Goal: Task Accomplishment & Management: Manage account settings

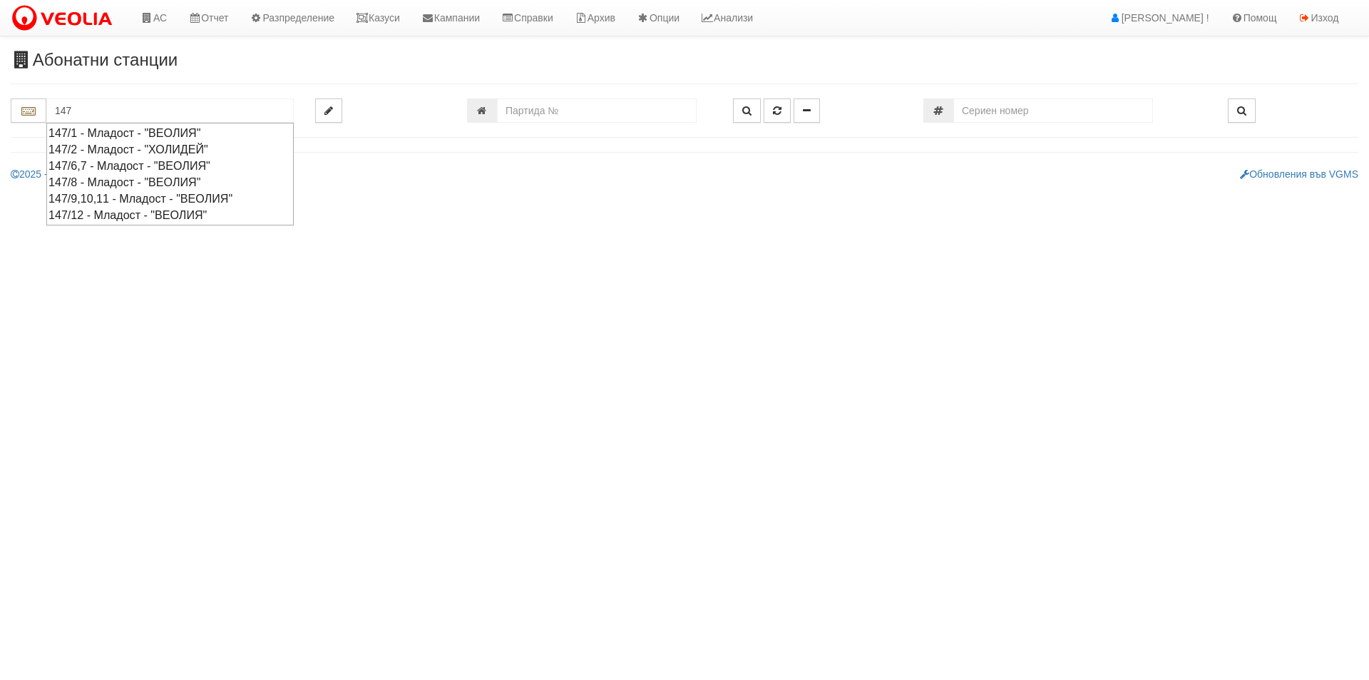
click at [233, 129] on div "147/1 - Младост - "ВЕОЛИЯ"" at bounding box center [170, 133] width 243 height 16
type input "147/1 - Младост - "ВЕОЛИЯ""
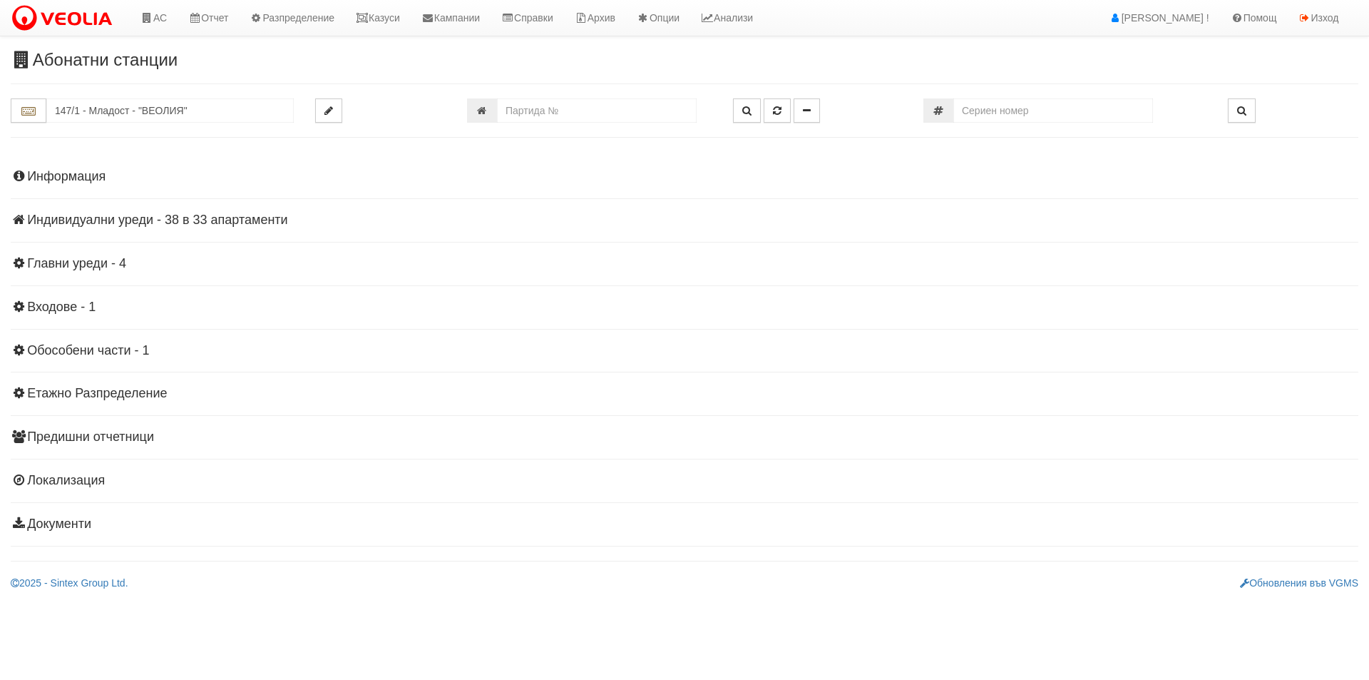
click at [218, 222] on h4 "Индивидуални уреди - 38 в 33 апартаменти" at bounding box center [685, 220] width 1348 height 14
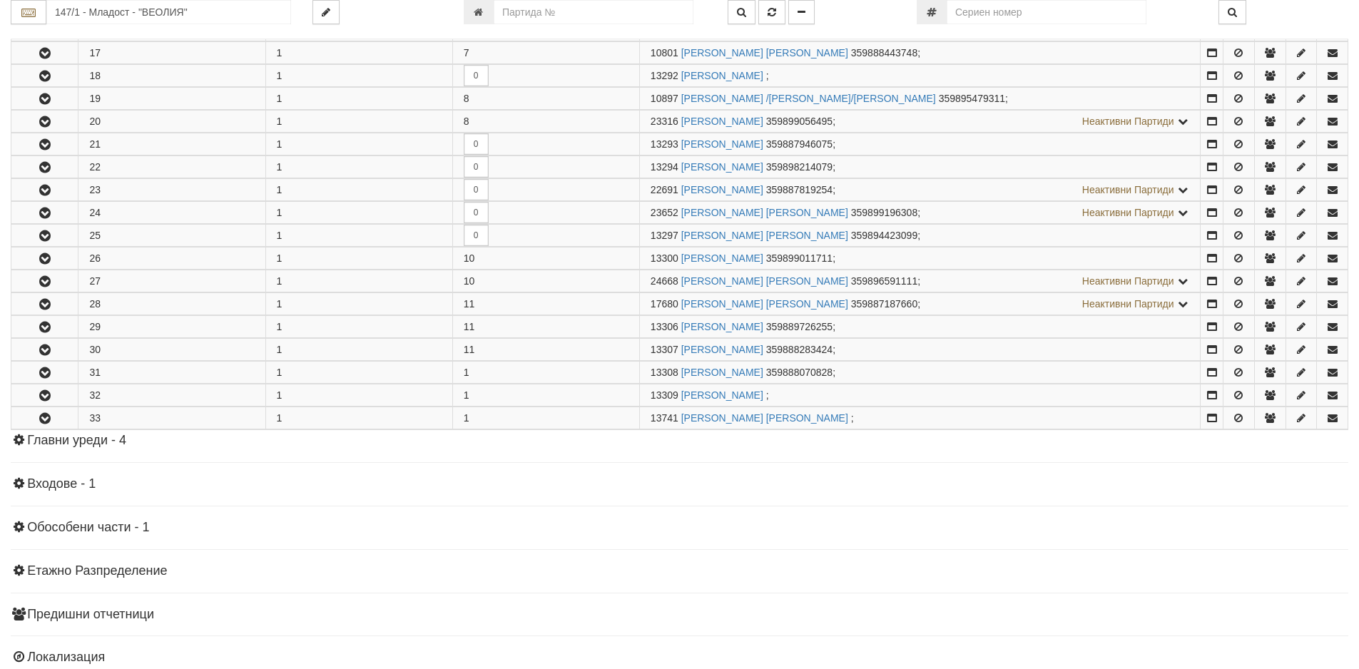
scroll to position [642, 0]
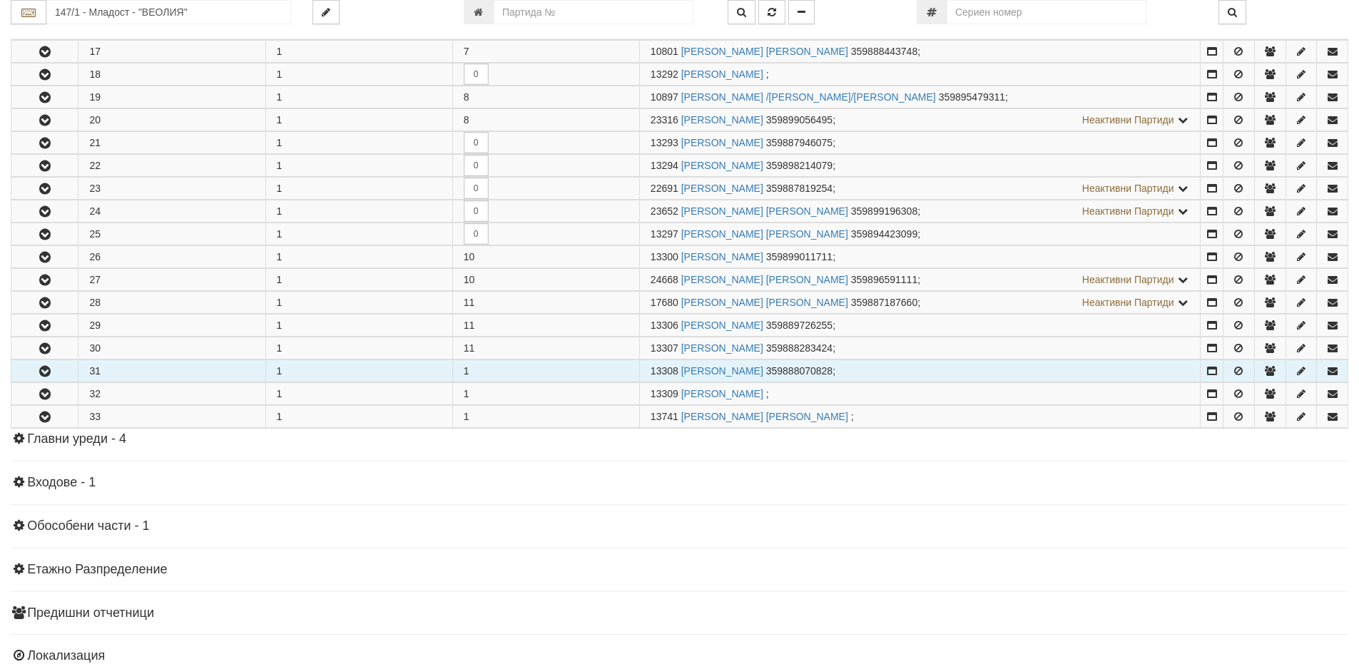
drag, startPoint x: 679, startPoint y: 371, endPoint x: 610, endPoint y: 360, distance: 70.0
click at [610, 360] on tr "31 1 1 13308 СПИРИДОН НЕЙЧЕВ ЧЕРВЕНКОВ 359888070828 ;" at bounding box center [679, 371] width 1337 height 22
copy tr "13308"
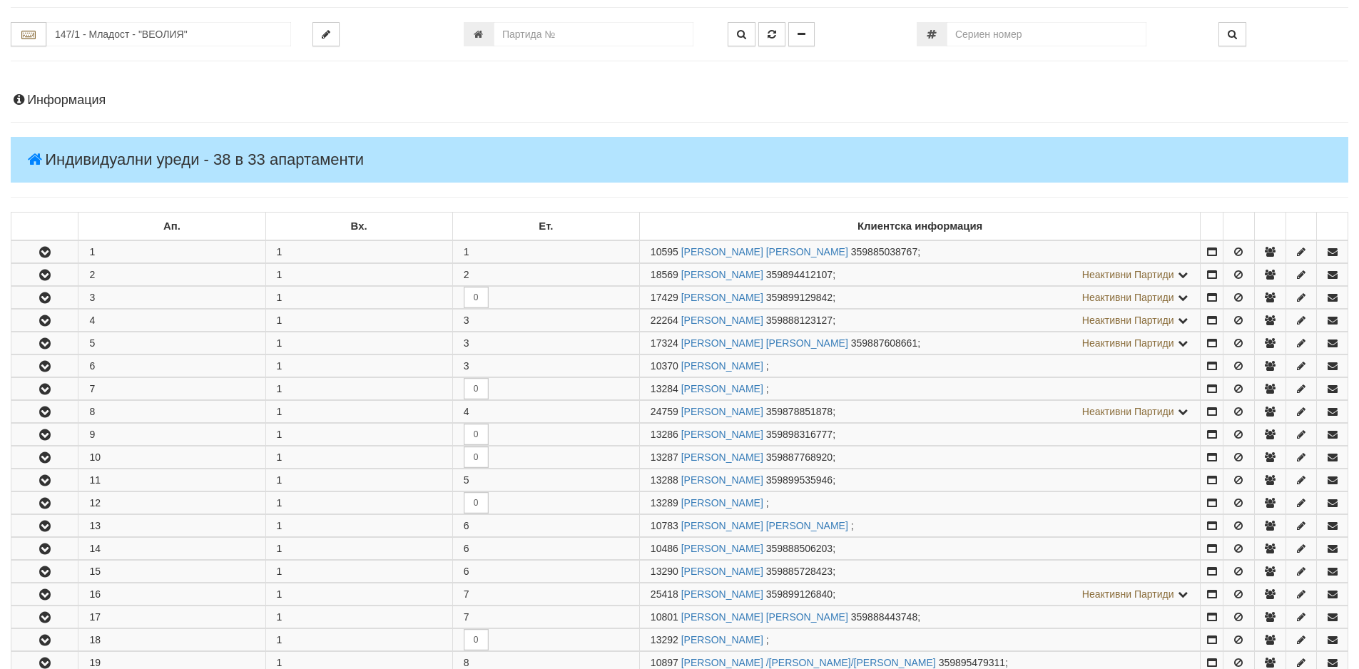
scroll to position [0, 0]
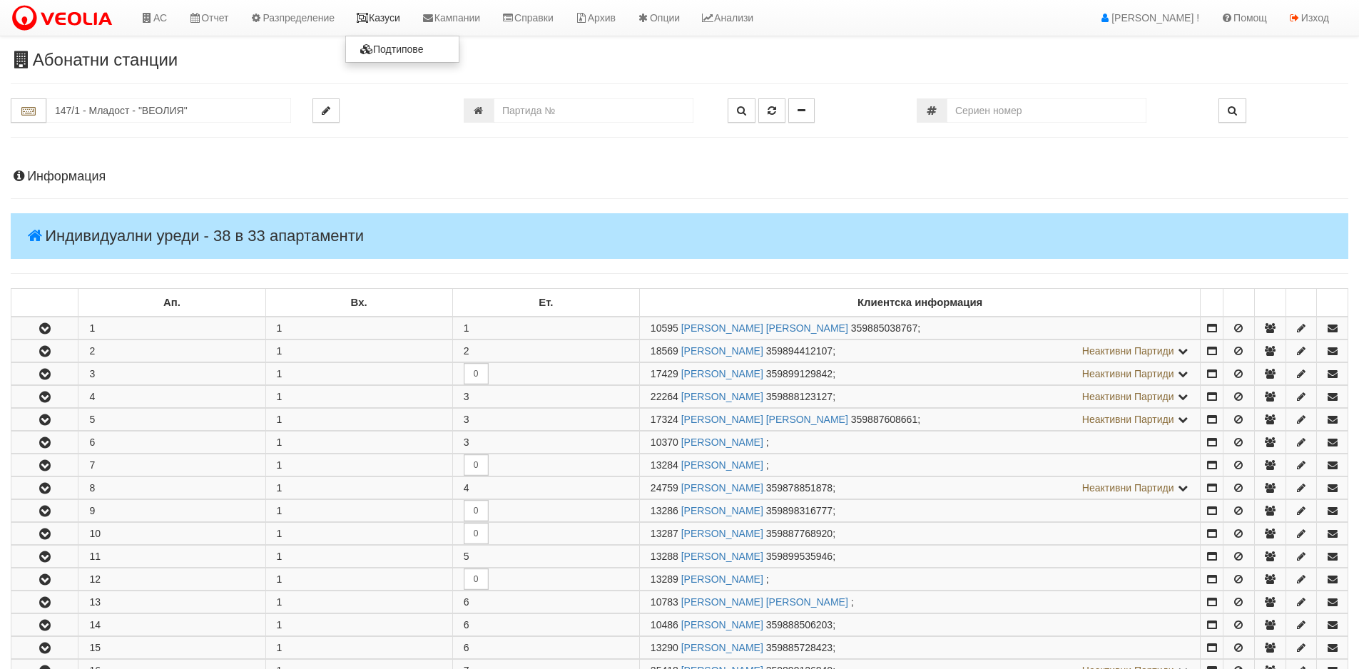
click at [384, 26] on link "Казуси" at bounding box center [378, 18] width 66 height 36
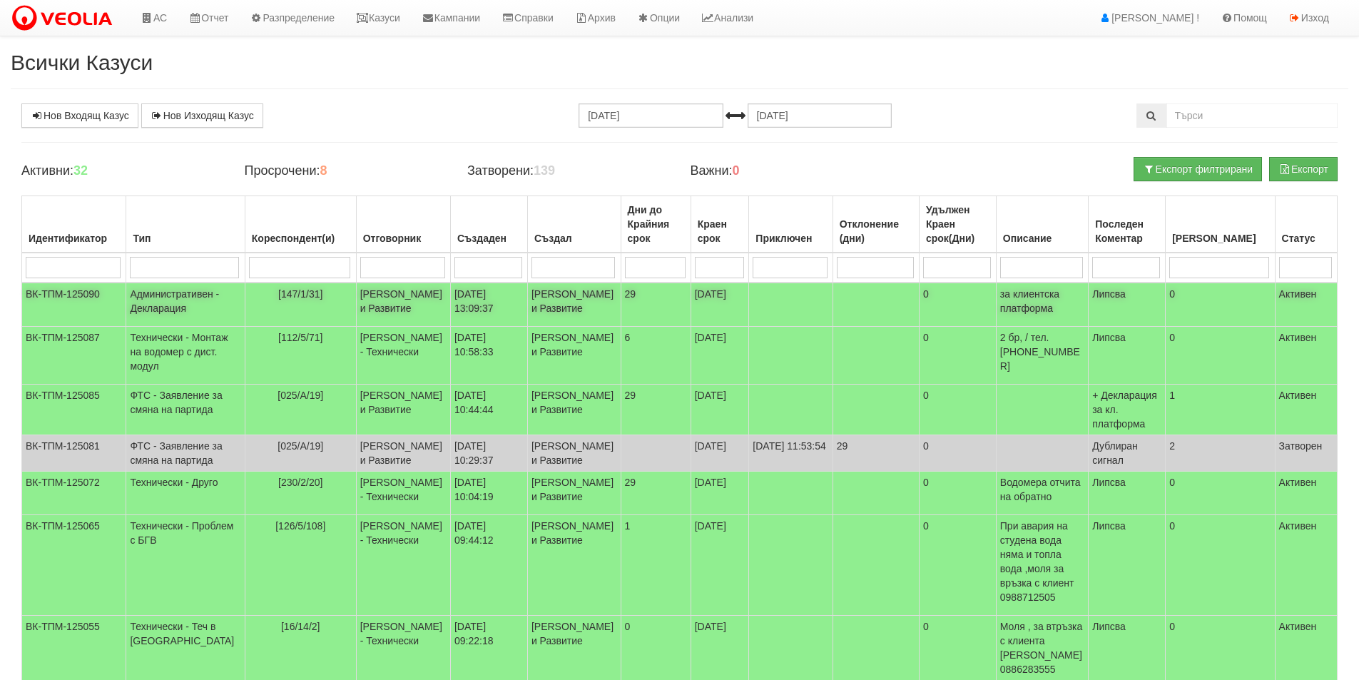
click at [466, 312] on td "[DATE] 13:09:37" at bounding box center [488, 304] width 77 height 44
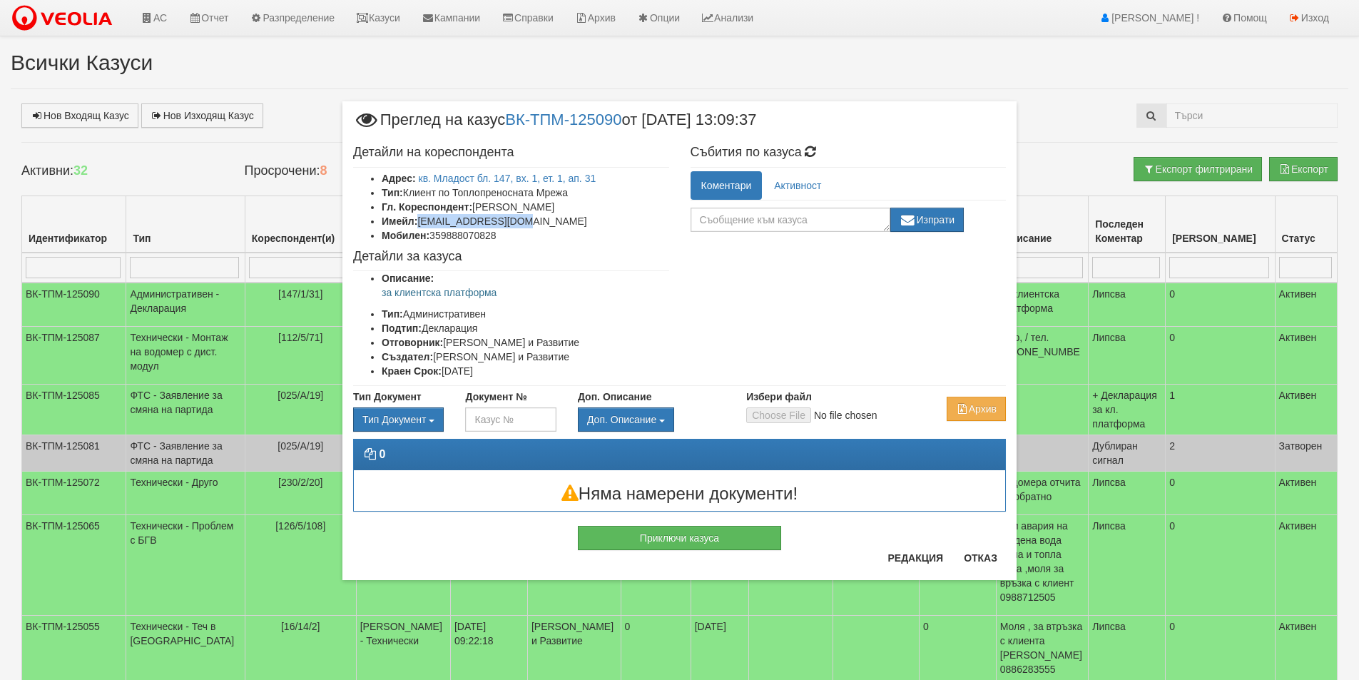
drag, startPoint x: 528, startPoint y: 222, endPoint x: 421, endPoint y: 220, distance: 107.0
click at [421, 220] on li "Имейл: [EMAIL_ADDRESS][DOMAIN_NAME]" at bounding box center [525, 221] width 287 height 14
copy li "[EMAIL_ADDRESS][DOMAIN_NAME]"
click at [753, 531] on button "Приключи казуса" at bounding box center [679, 538] width 203 height 24
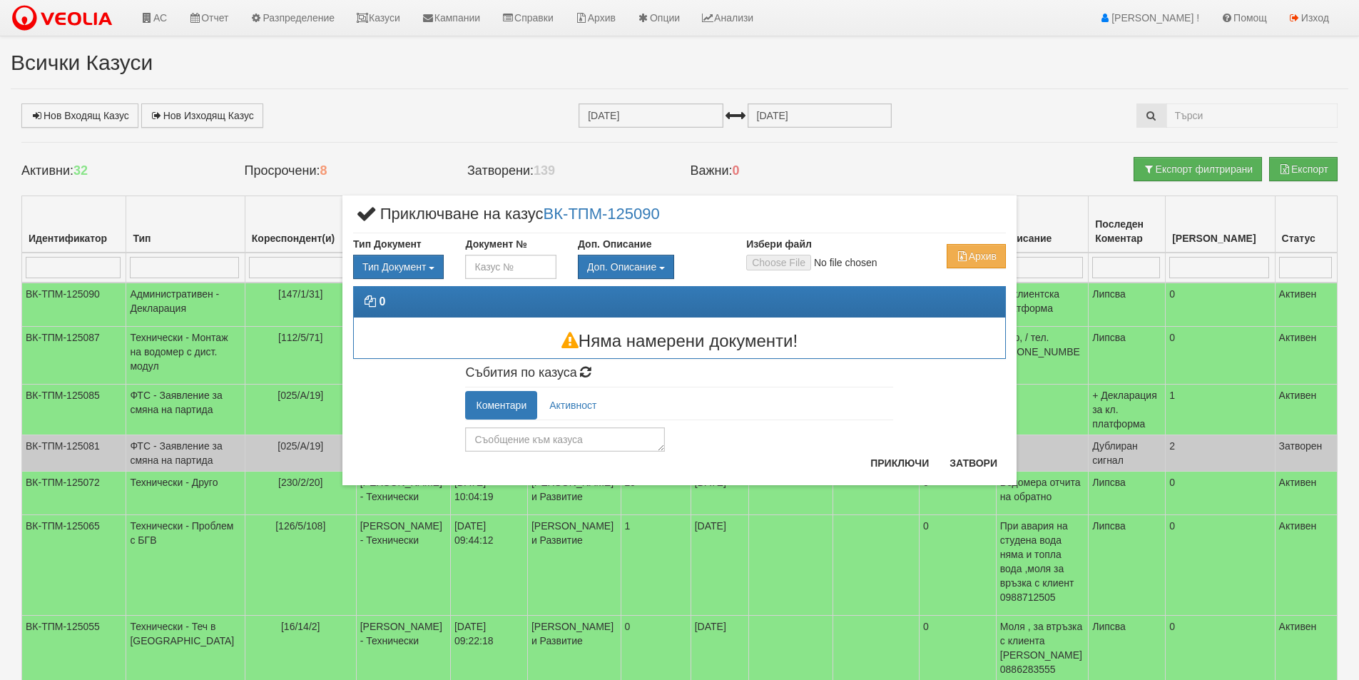
drag, startPoint x: 621, startPoint y: 471, endPoint x: 604, endPoint y: 458, distance: 21.3
click at [613, 471] on div "× Приключване на казус ВК-ТПМ-125090 Тип Документ Тип Документ П М ЗСП ОК СМПТ" at bounding box center [679, 340] width 674 height 290
click at [604, 456] on div "× Приключване на казус ВК-ТПМ-125090 Тип Документ Тип Документ П М ЗСП ОК СМПТ" at bounding box center [679, 340] width 674 height 290
click at [600, 444] on textarea at bounding box center [565, 439] width 200 height 24
click at [595, 441] on textarea at bounding box center [565, 439] width 200 height 24
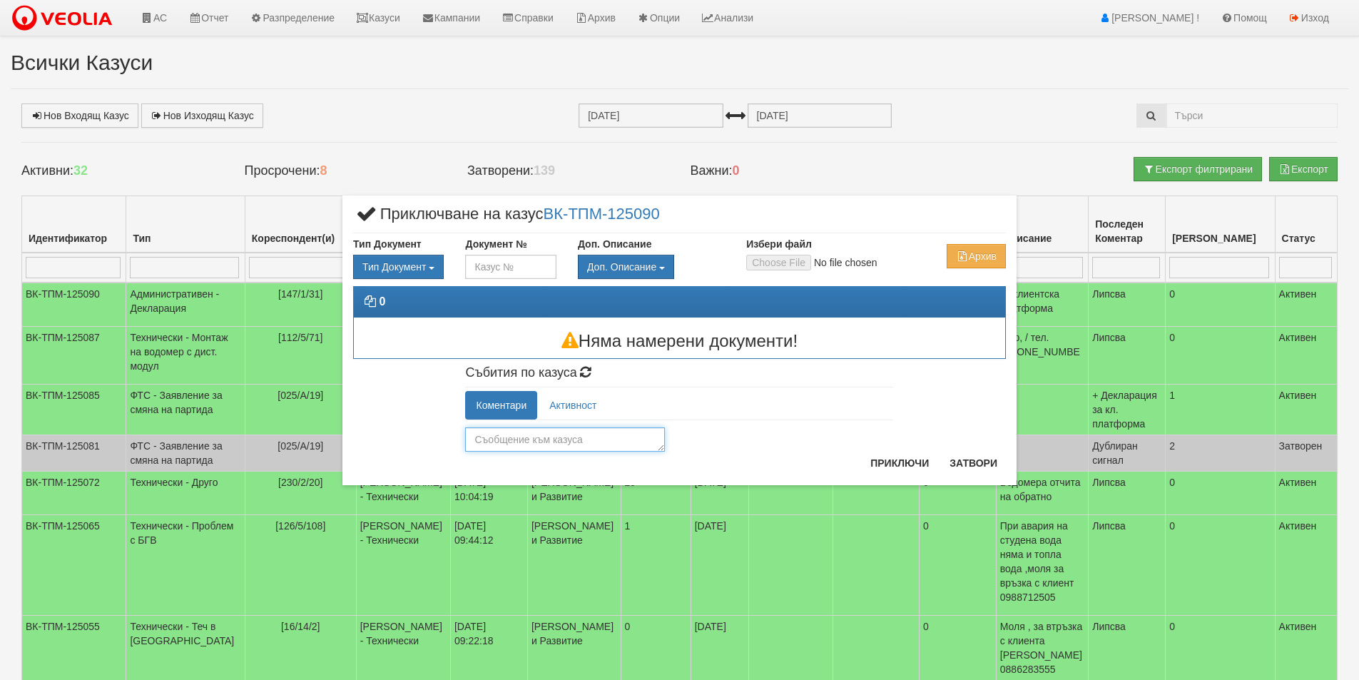
click at [516, 434] on textarea at bounding box center [565, 439] width 200 height 24
type textarea "Обработен"
click at [908, 464] on button "Приключи" at bounding box center [900, 463] width 76 height 23
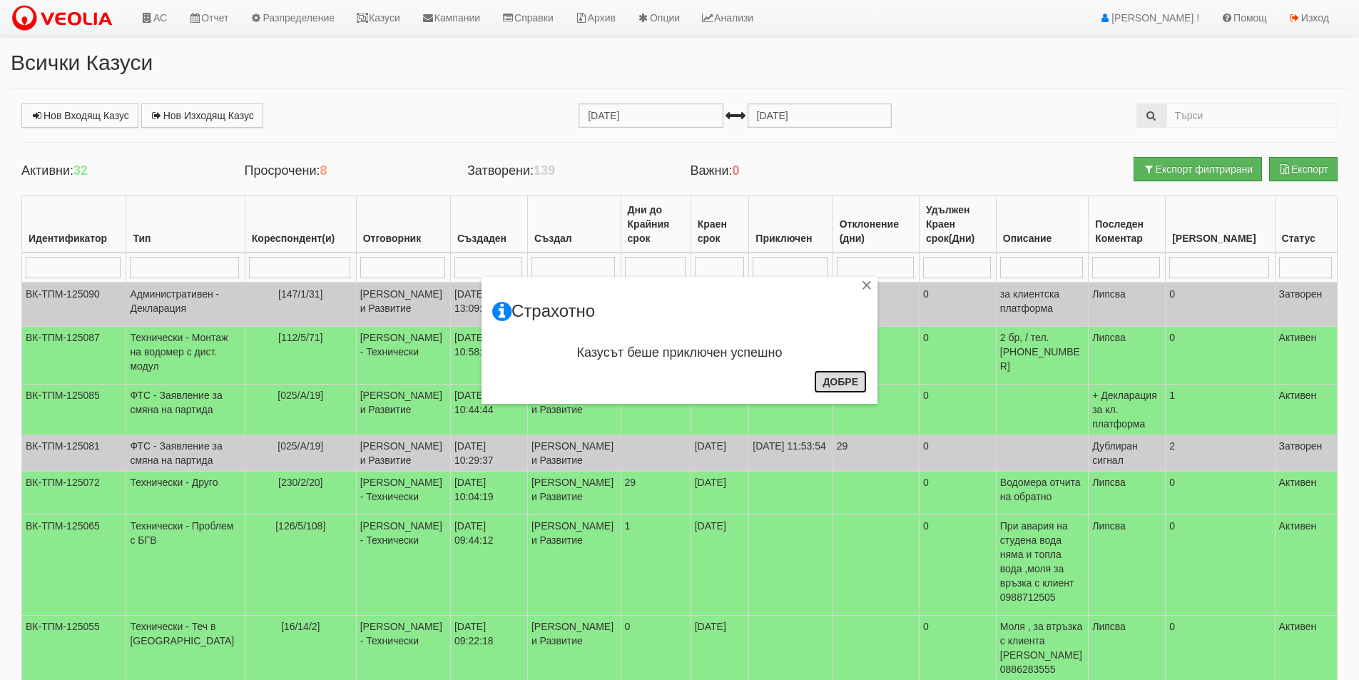
click at [824, 378] on button "Добре" at bounding box center [840, 381] width 53 height 23
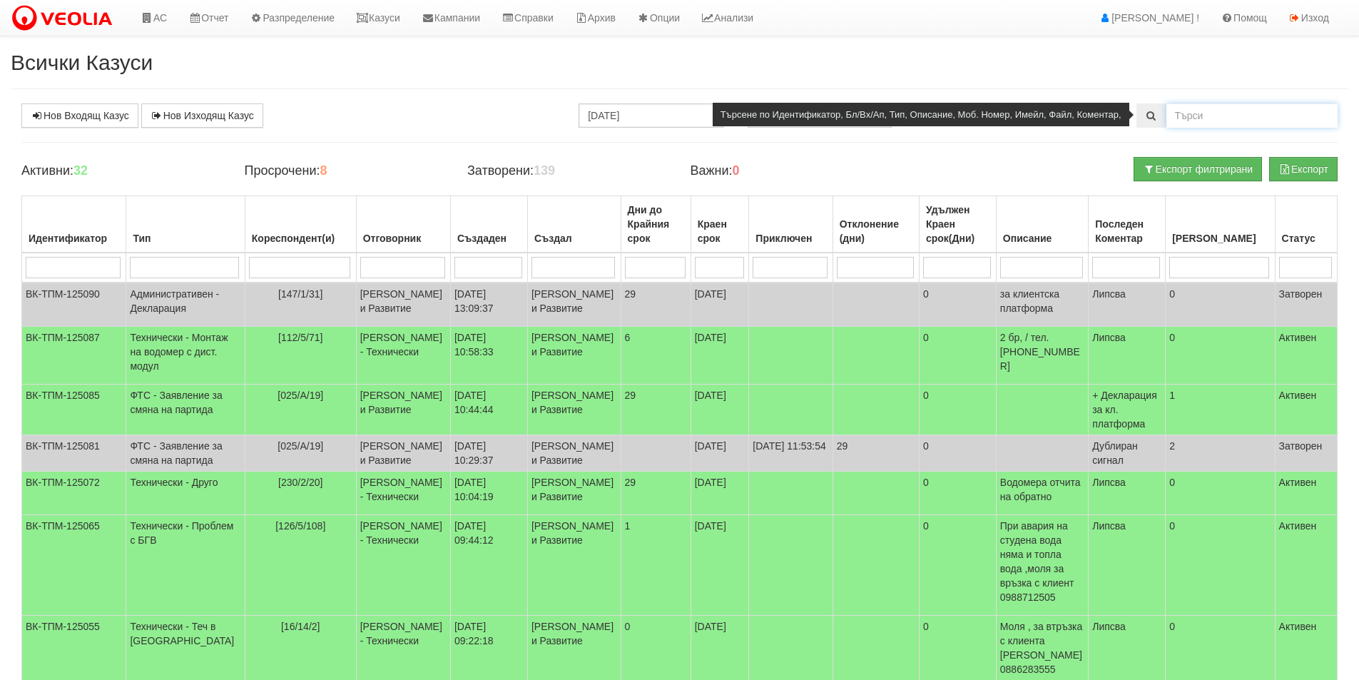
click at [1245, 109] on input "text" at bounding box center [1251, 115] width 171 height 24
click at [1246, 109] on input "text" at bounding box center [1251, 115] width 171 height 24
type input "26084"
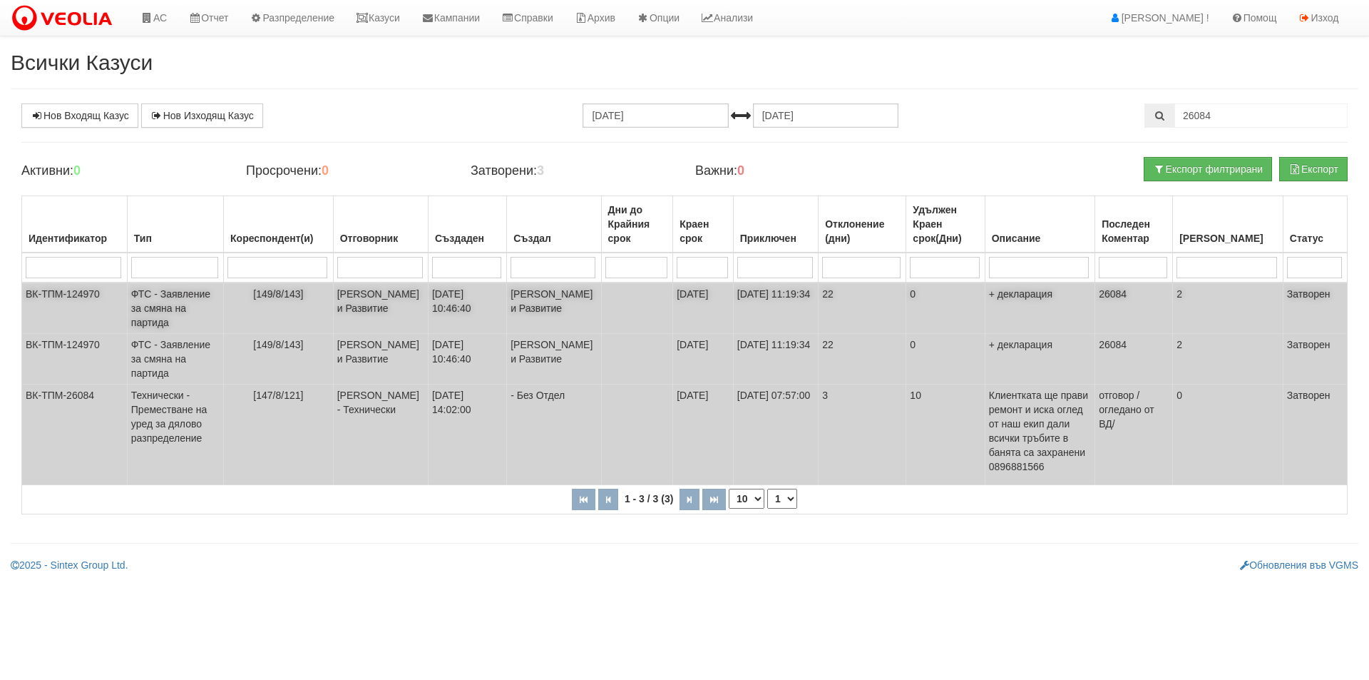
click at [554, 334] on td "[PERSON_NAME] и Развитие" at bounding box center [554, 307] width 94 height 51
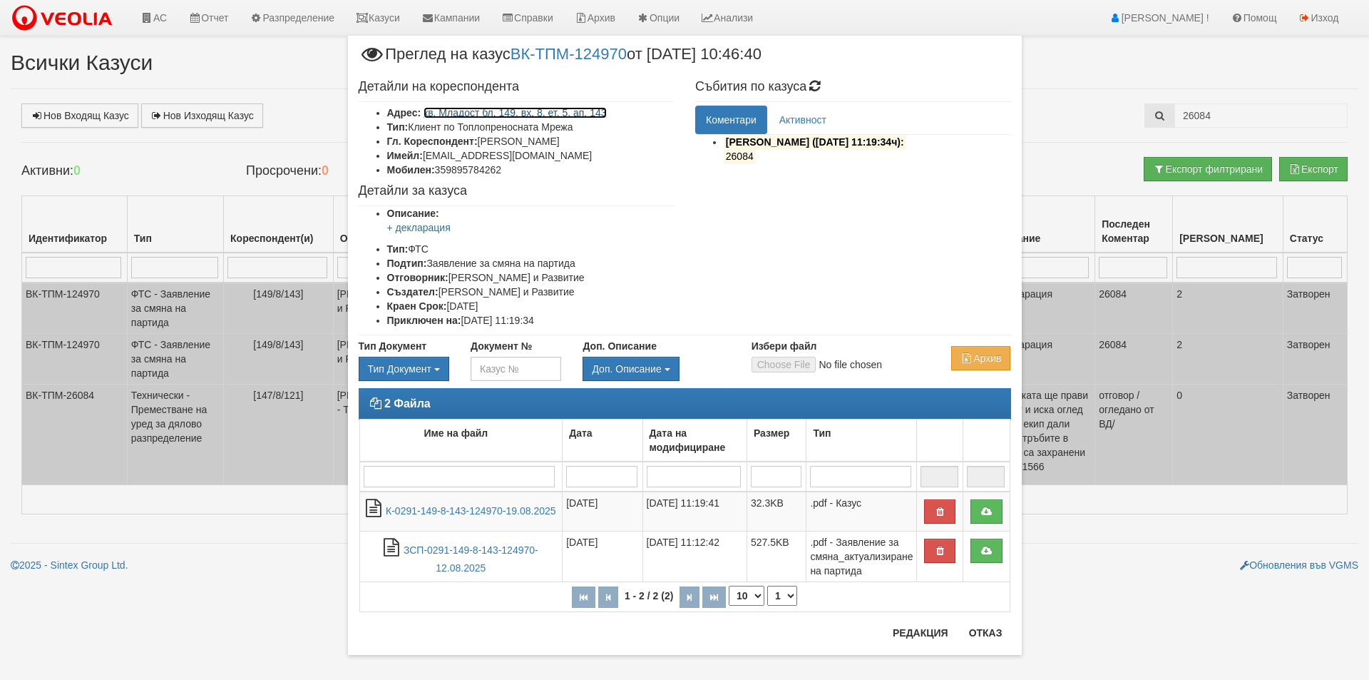
click at [568, 108] on link "кв. Младост бл. 149, вх. 8, ет. 5, ап. 143" at bounding box center [515, 112] width 183 height 11
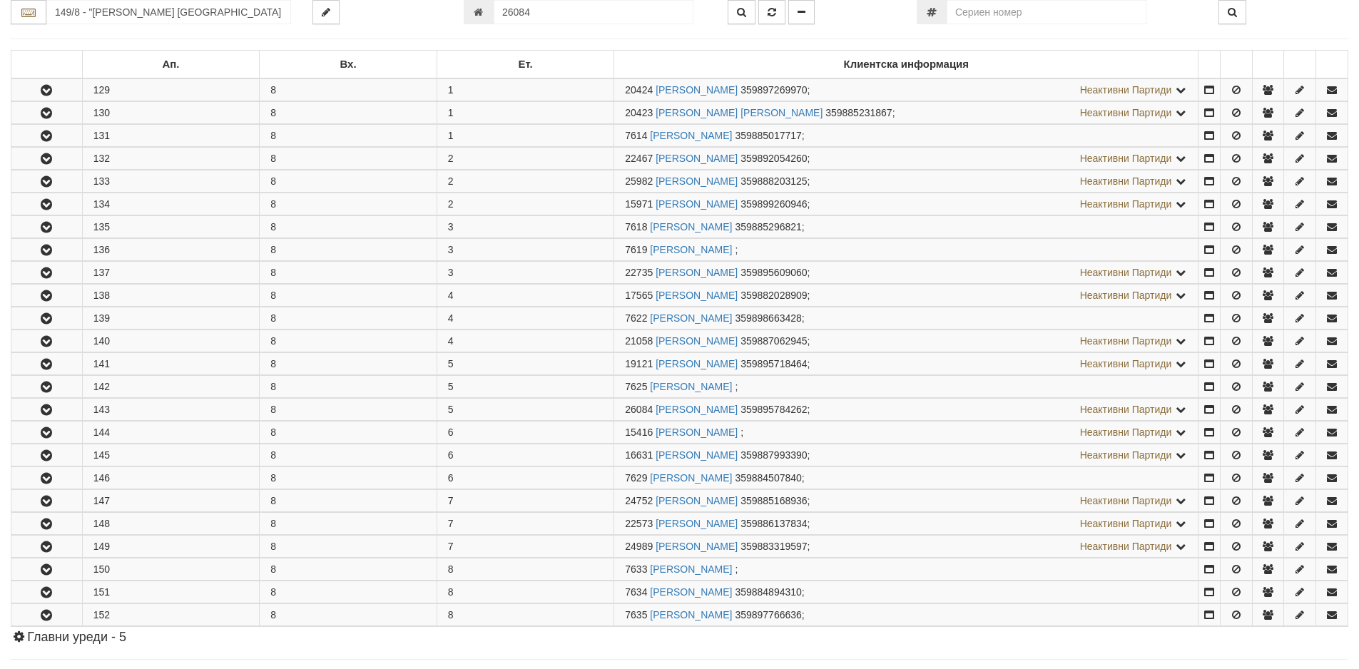
scroll to position [544, 0]
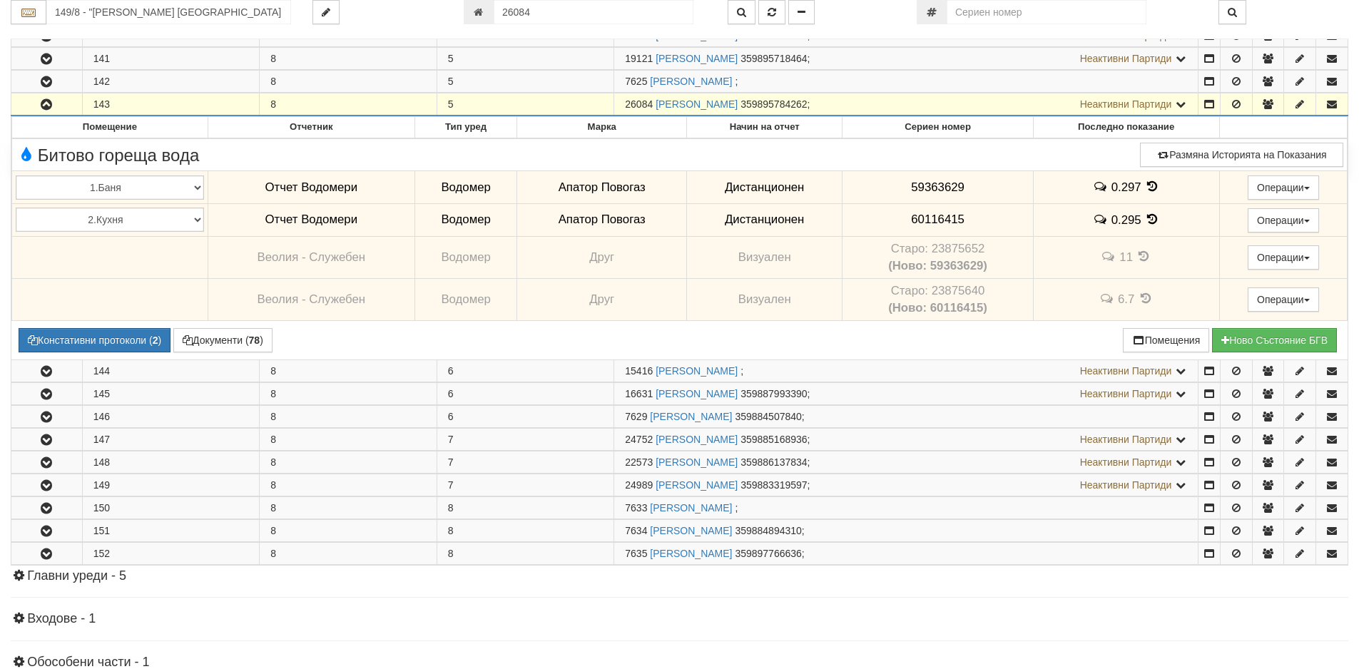
drag, startPoint x: 653, startPoint y: 102, endPoint x: 626, endPoint y: 108, distance: 28.4
click at [626, 108] on span "26084" at bounding box center [639, 103] width 28 height 11
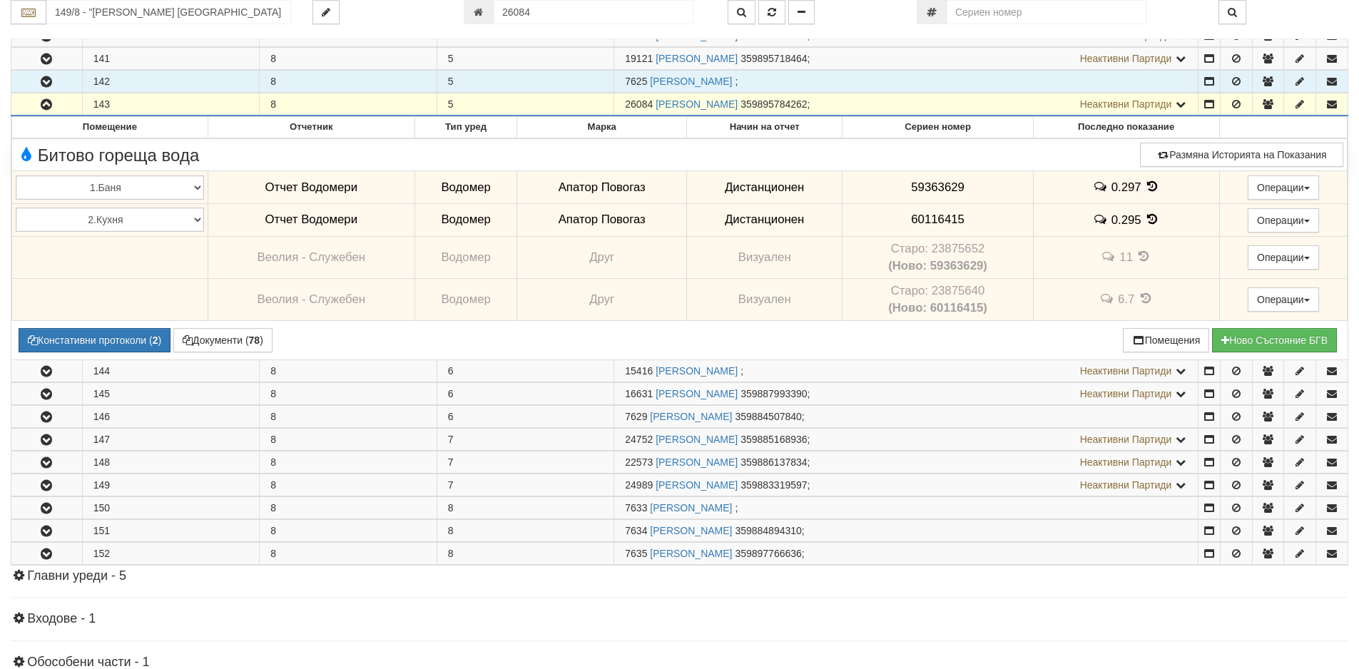
copy span "26084"
